Goal: Information Seeking & Learning: Learn about a topic

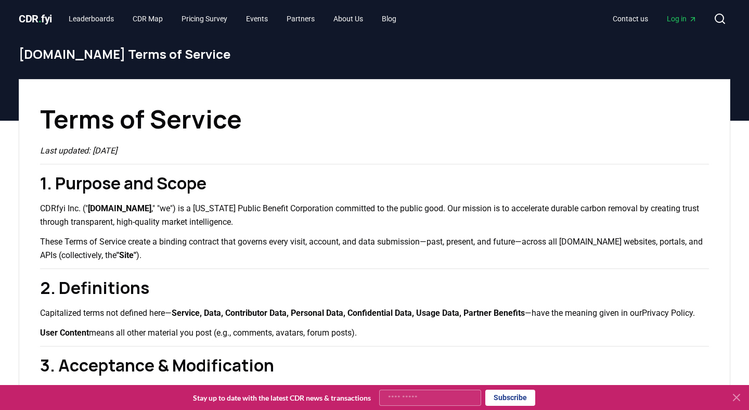
scroll to position [1481, 0]
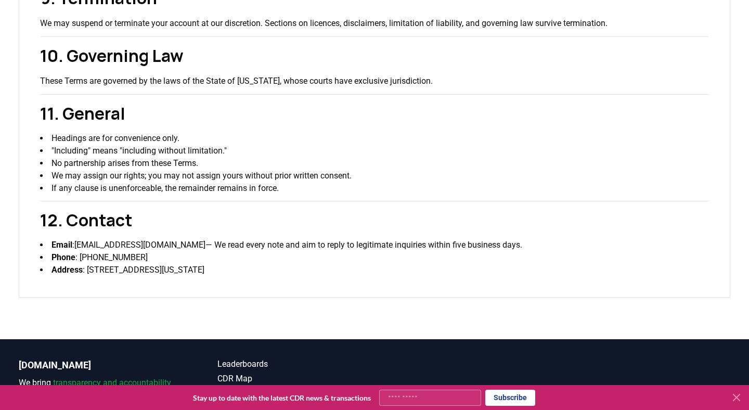
click at [282, 172] on li "We may assign our rights; you may not assign yours without prior written consen…" at bounding box center [374, 176] width 669 height 12
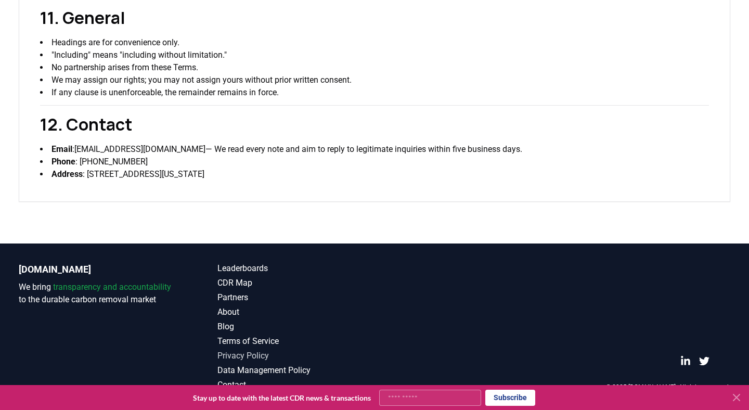
click at [251, 354] on link "Privacy Policy" at bounding box center [296, 356] width 157 height 12
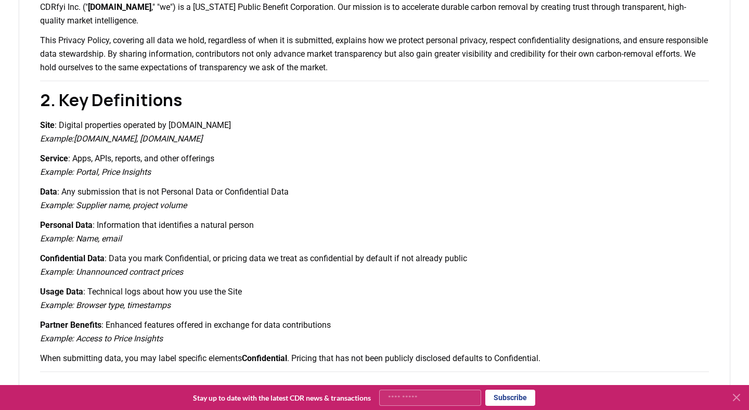
scroll to position [199, 0]
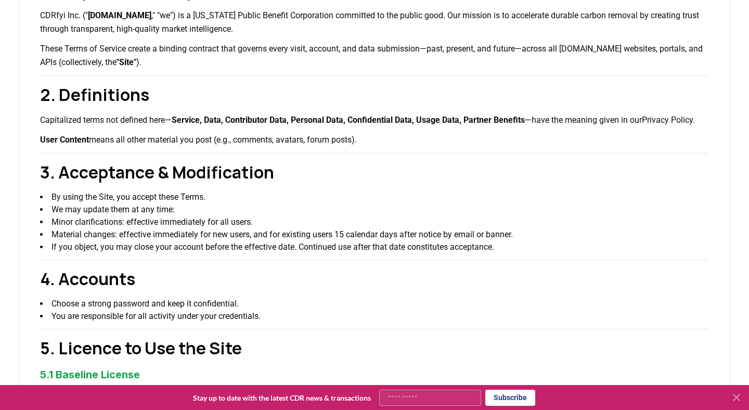
scroll to position [197, 0]
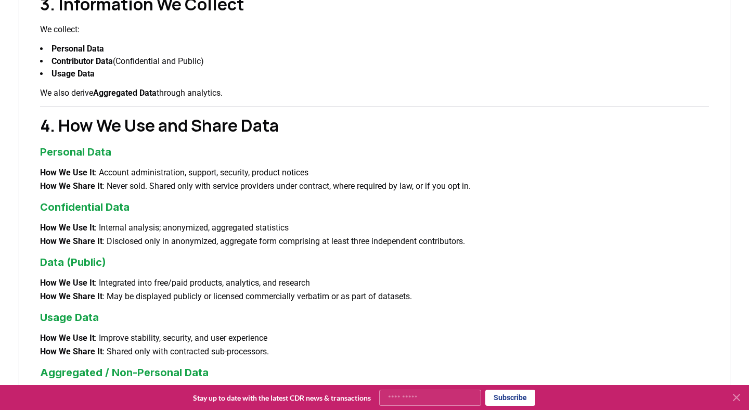
scroll to position [579, 0]
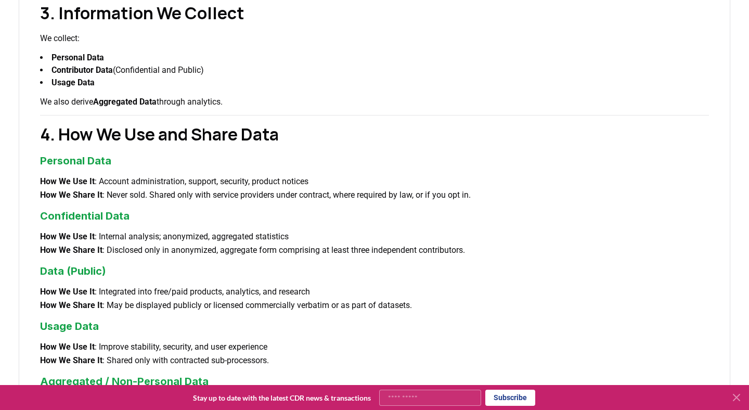
drag, startPoint x: 235, startPoint y: 103, endPoint x: 34, endPoint y: 19, distance: 217.7
click at [34, 19] on div "Privacy Policy Last updated: September 6, 2025 1. Purpose and Scope CDRfyi Inc.…" at bounding box center [375, 311] width 712 height 1622
copy div "3. Information We Collect We collect: Personal Data Contributor Data (Confident…"
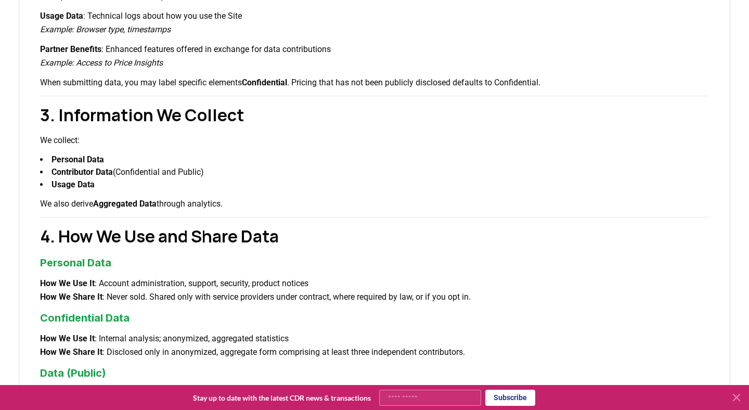
scroll to position [479, 0]
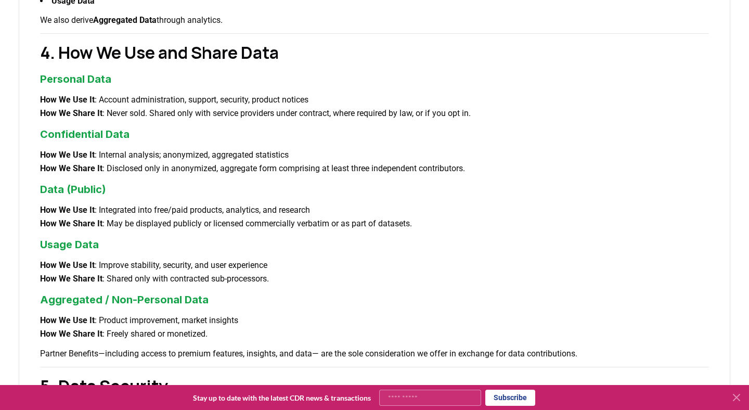
scroll to position [667, 0]
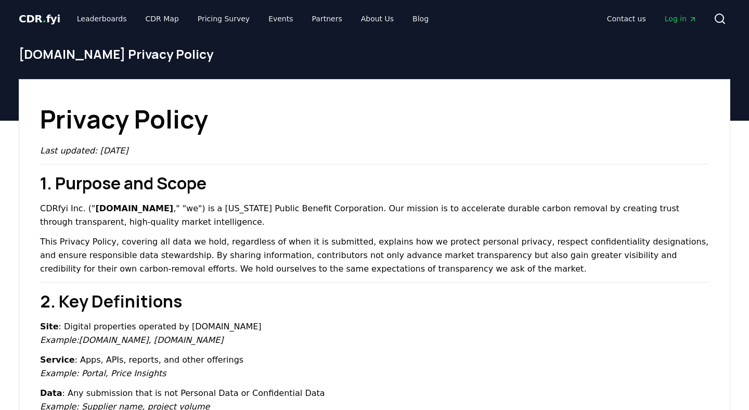
scroll to position [667, 0]
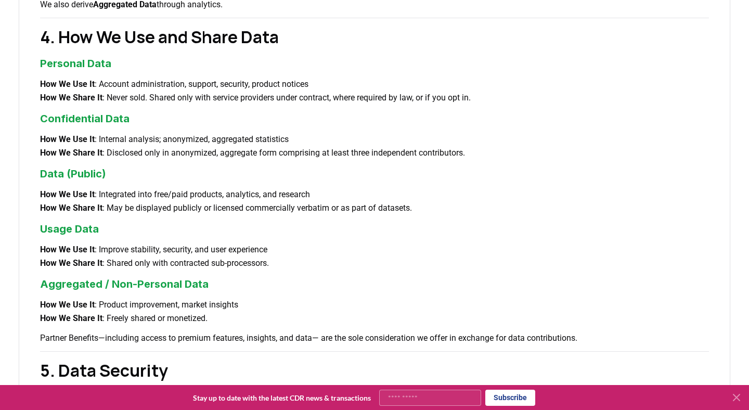
scroll to position [743, 0]
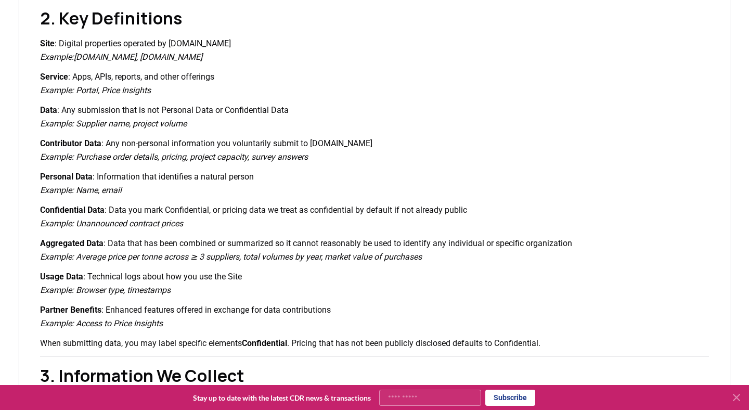
scroll to position [282, 0]
